Goal: Information Seeking & Learning: Learn about a topic

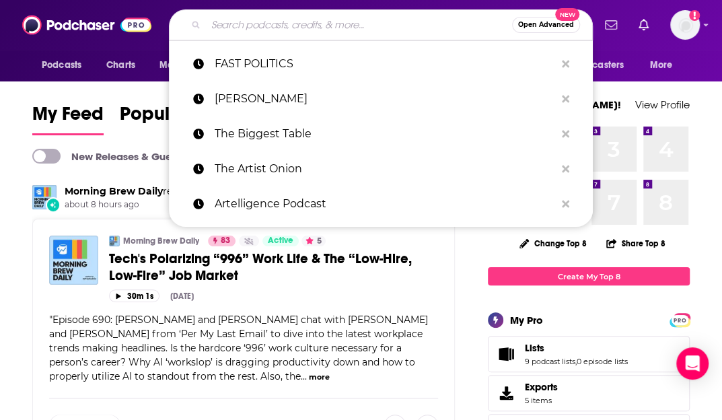
click at [408, 23] on input "Search podcasts, credits, & more..." at bounding box center [359, 25] width 306 height 22
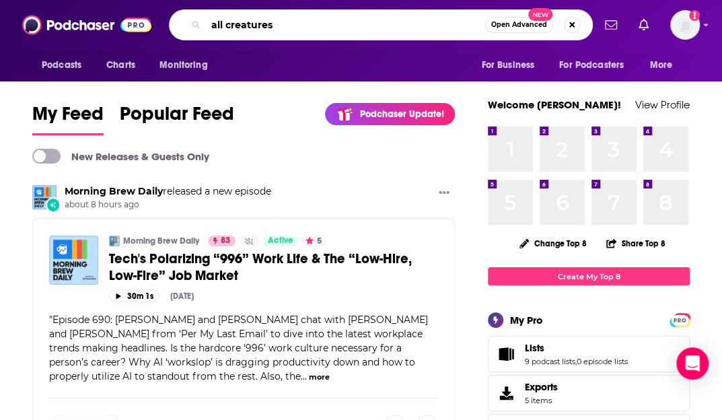
type input "all creatures"
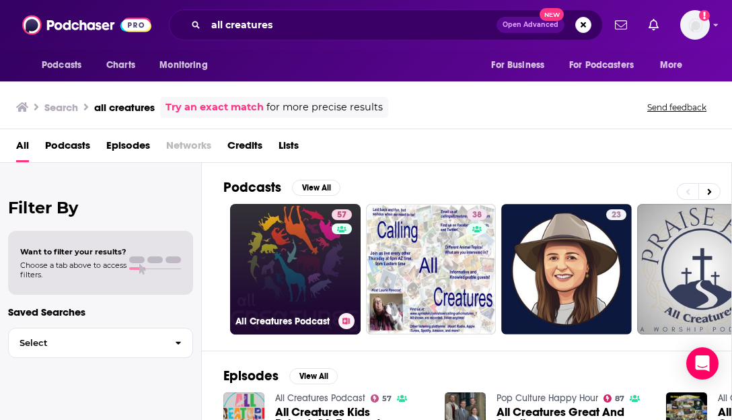
click at [295, 226] on link "57 All Creatures Podcast" at bounding box center [295, 269] width 131 height 131
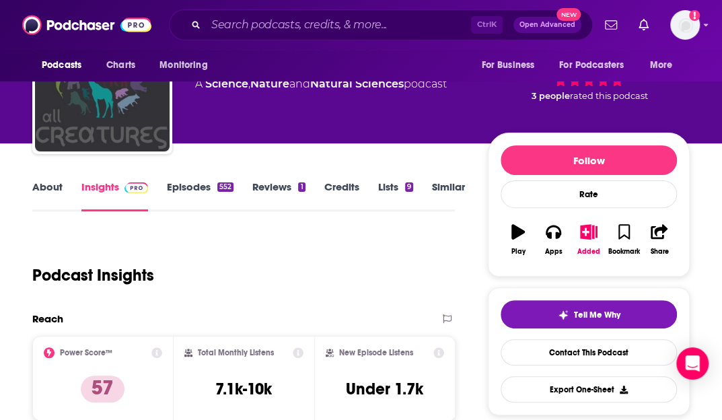
scroll to position [57, 0]
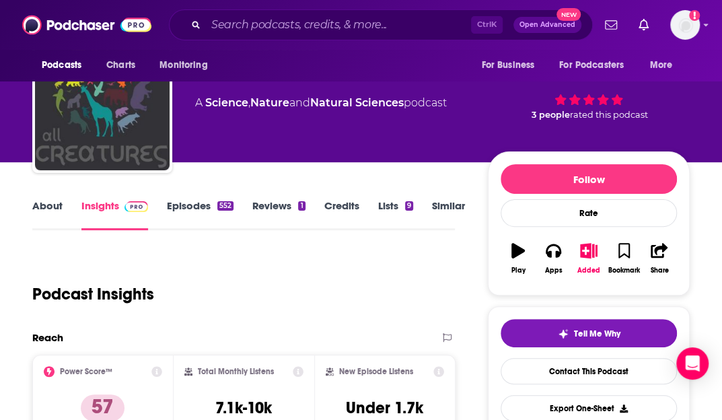
click at [182, 206] on link "Episodes 552" at bounding box center [200, 214] width 67 height 31
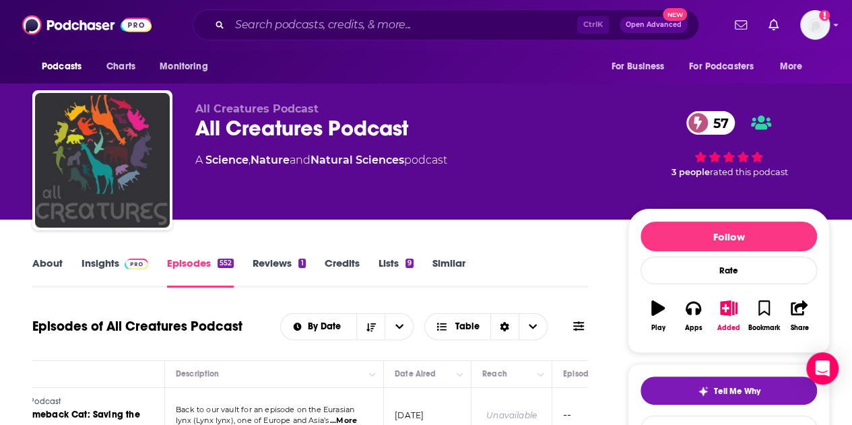
drag, startPoint x: 347, startPoint y: 264, endPoint x: 497, endPoint y: 195, distance: 165.4
click at [347, 264] on link "Credits" at bounding box center [341, 271] width 35 height 31
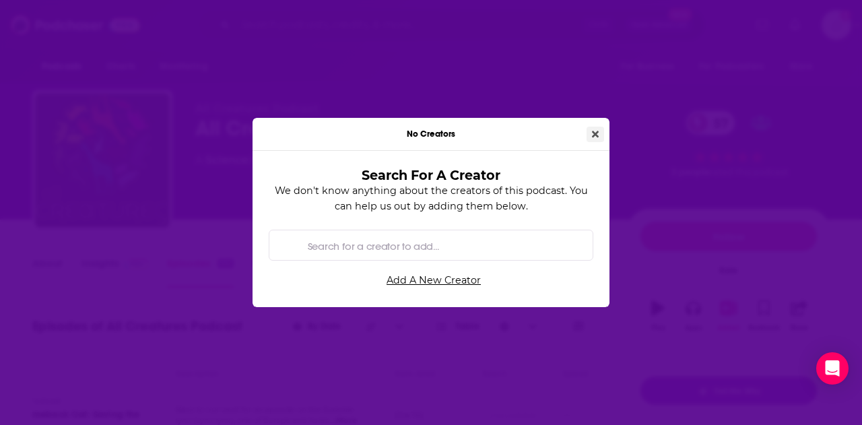
click at [601, 131] on button "Close" at bounding box center [595, 134] width 18 height 15
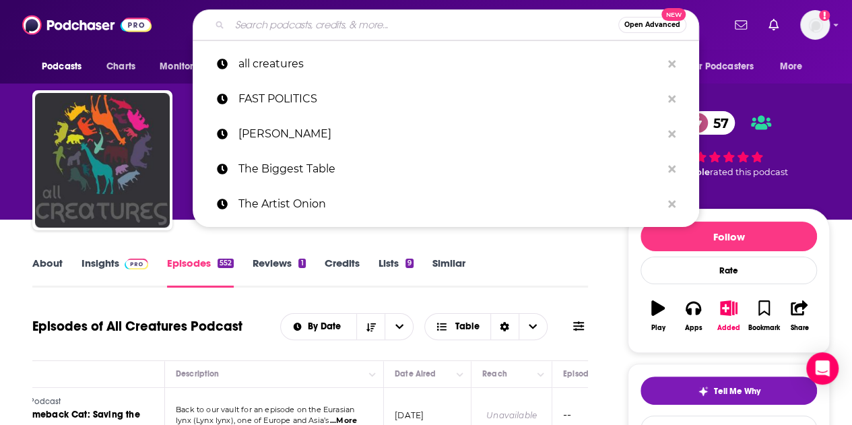
click at [386, 25] on input "Search podcasts, credits, & more..." at bounding box center [424, 25] width 388 height 22
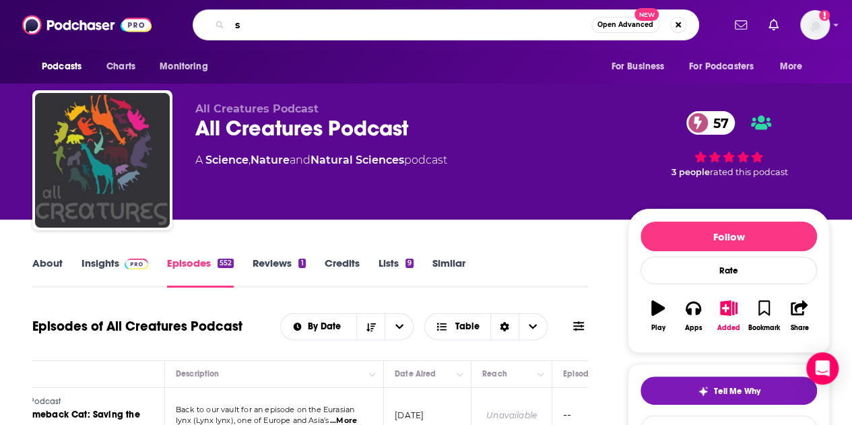
type input "s"
click at [357, 162] on link "Natural Sciences" at bounding box center [357, 159] width 94 height 13
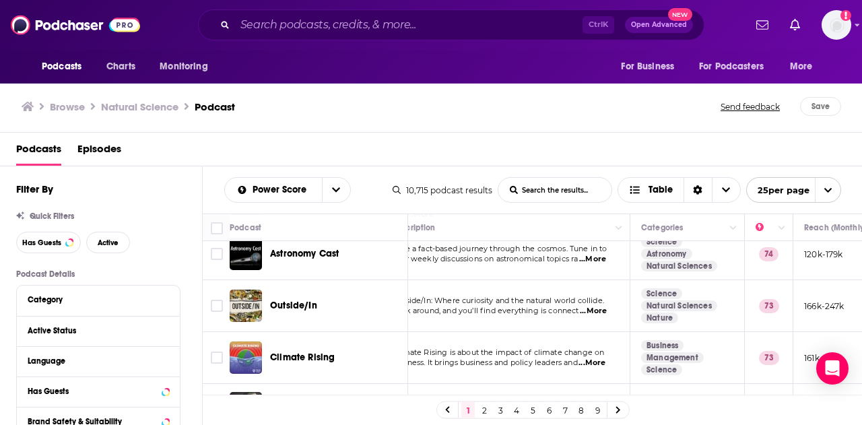
scroll to position [1134, 0]
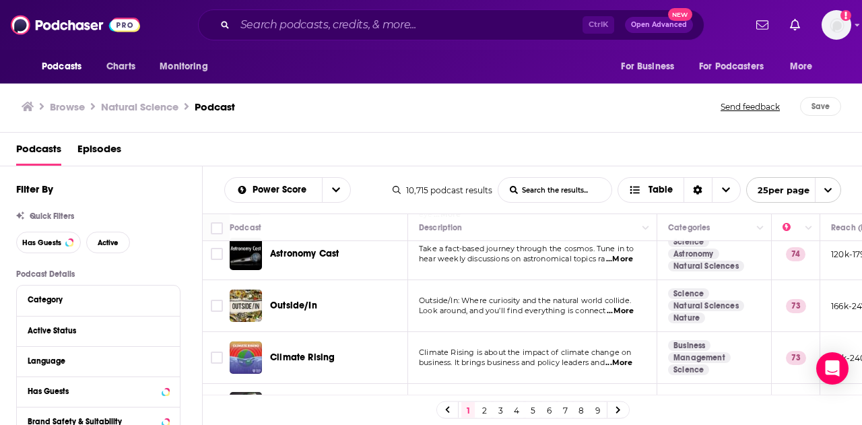
click at [482, 409] on link "2" at bounding box center [483, 410] width 13 height 16
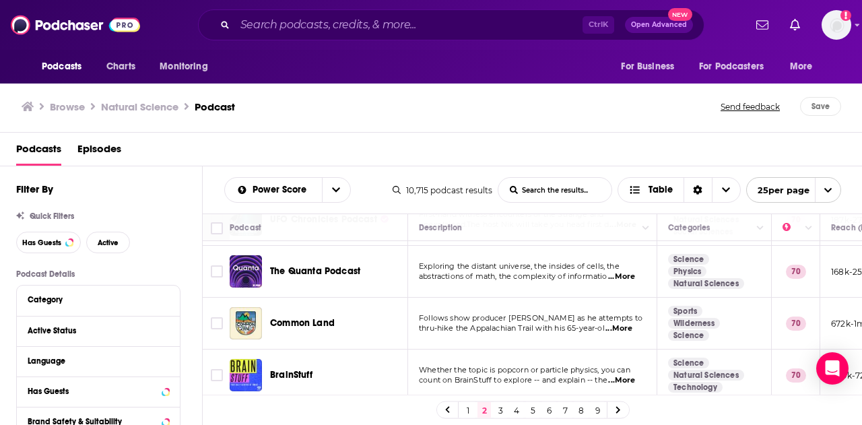
scroll to position [1136, 0]
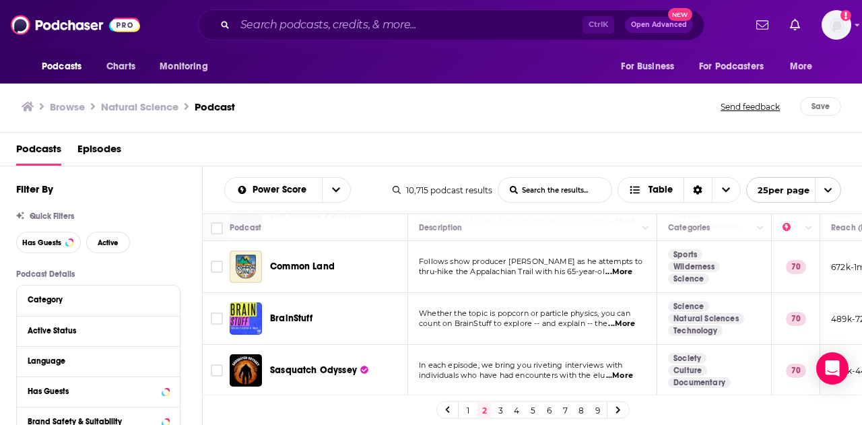
click at [498, 408] on link "3" at bounding box center [499, 410] width 13 height 16
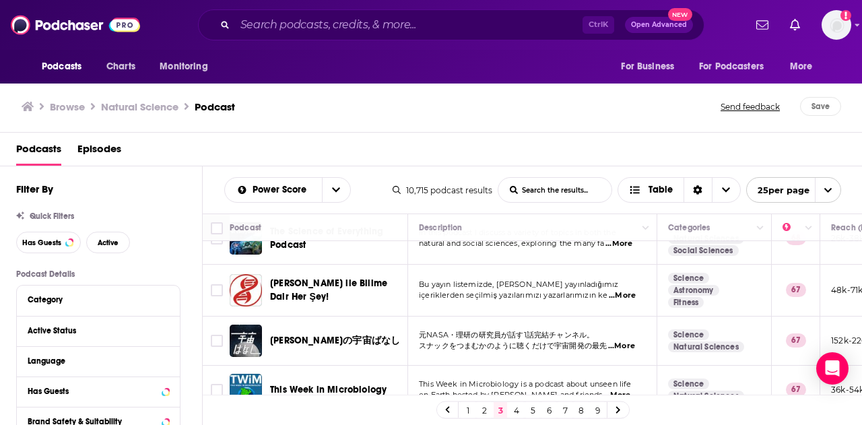
scroll to position [1147, 0]
